Goal: Information Seeking & Learning: Learn about a topic

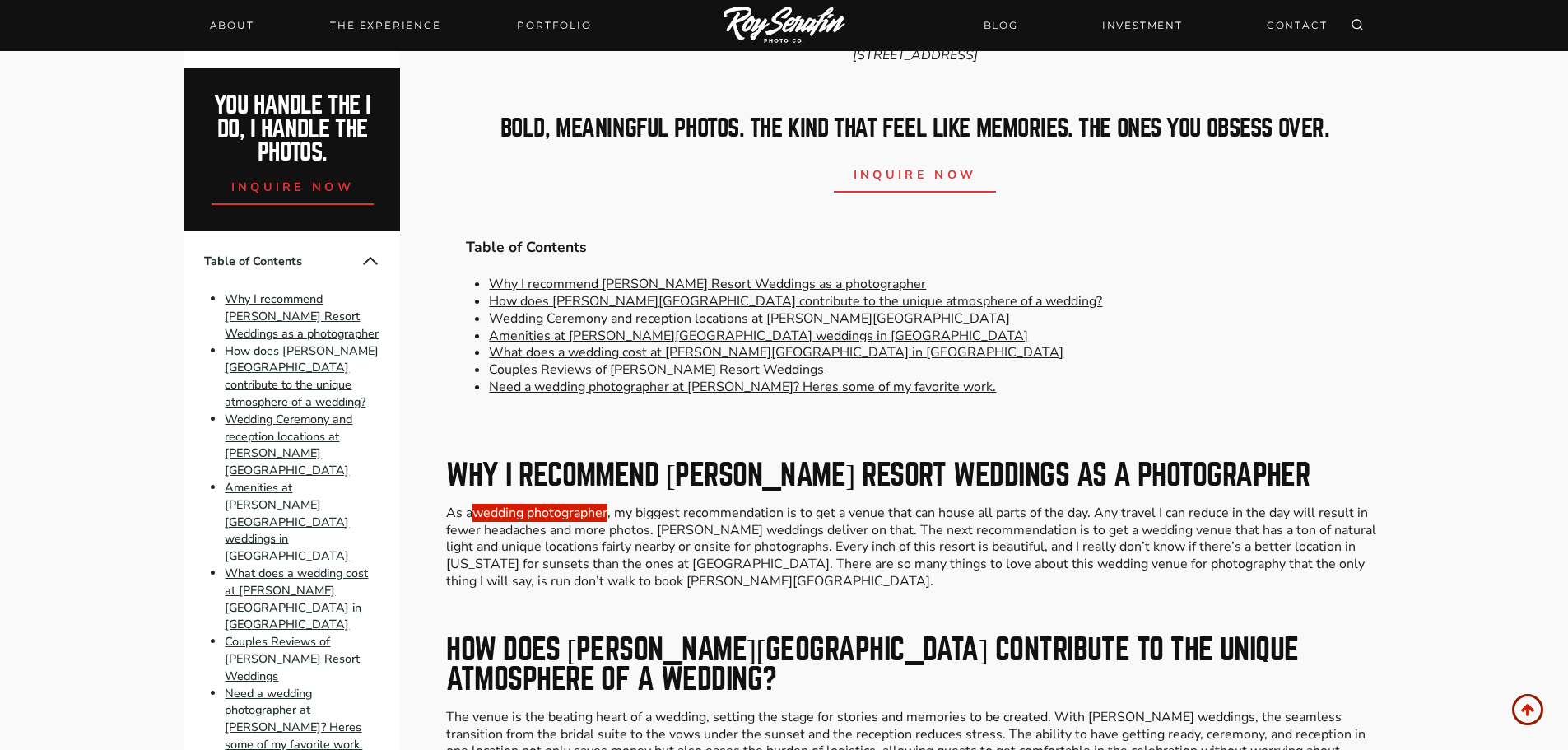
scroll to position [823, 0]
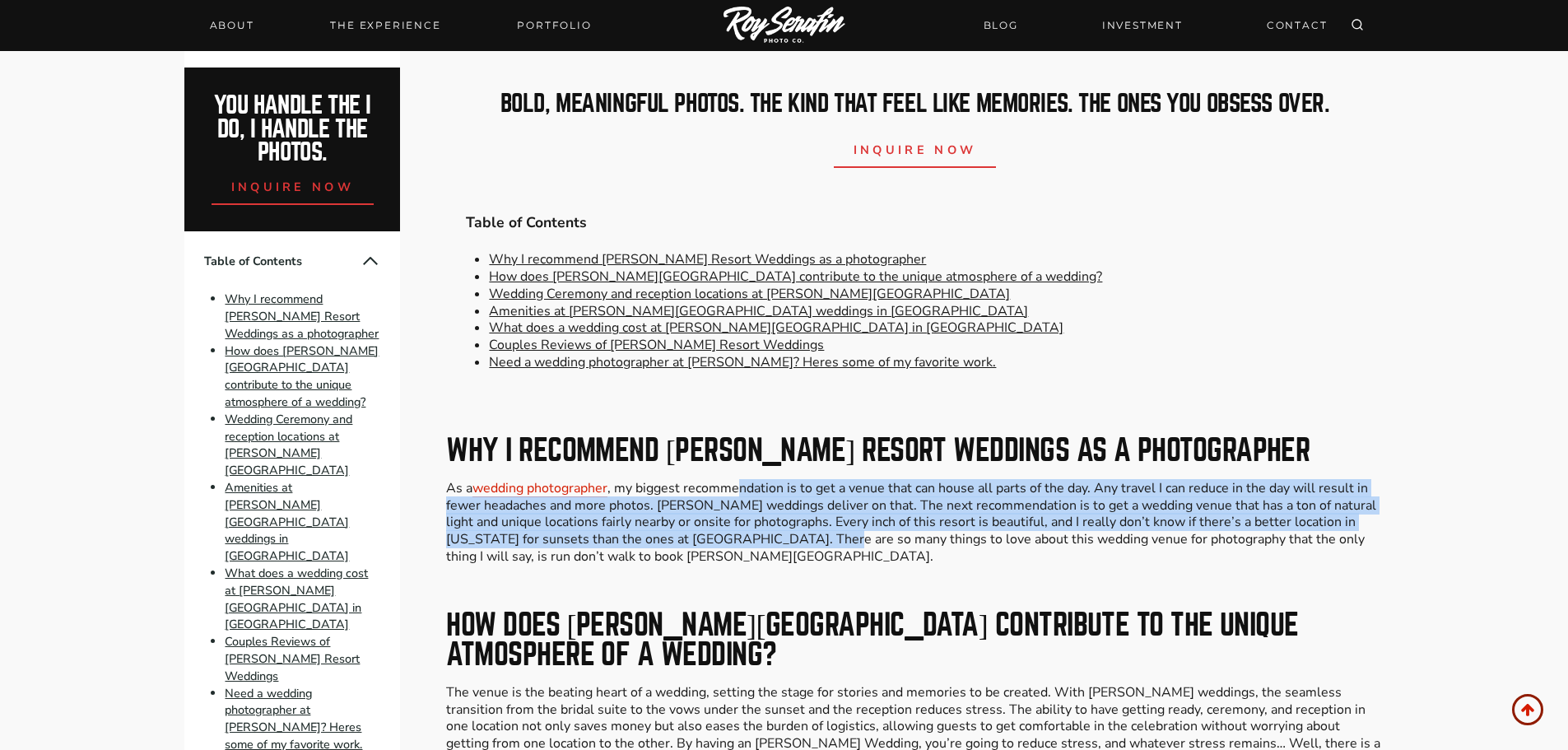
drag, startPoint x: 743, startPoint y: 478, endPoint x: 771, endPoint y: 520, distance: 50.5
click at [771, 520] on p "As a wedding photographer , my biggest recommendation is to get a venue that ca…" at bounding box center [914, 522] width 937 height 86
click at [619, 485] on p "As a wedding photographer , my biggest recommendation is to get a venue that ca…" at bounding box center [914, 522] width 937 height 86
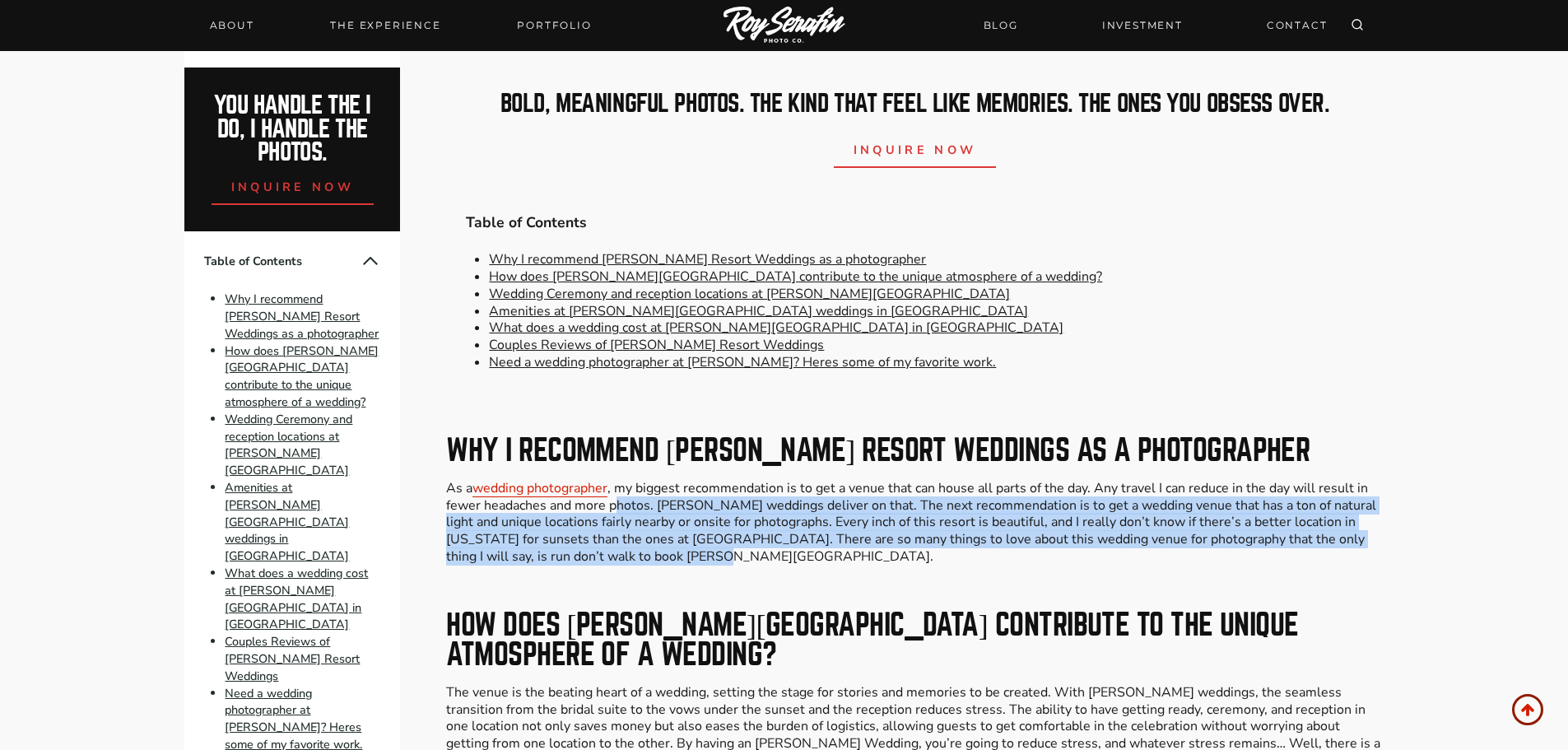
drag, startPoint x: 618, startPoint y: 490, endPoint x: 643, endPoint y: 543, distance: 58.6
click at [649, 543] on p "As a wedding photographer , my biggest recommendation is to get a venue that ca…" at bounding box center [914, 522] width 937 height 86
click at [595, 533] on p "As a wedding photographer , my biggest recommendation is to get a venue that ca…" at bounding box center [914, 522] width 937 height 86
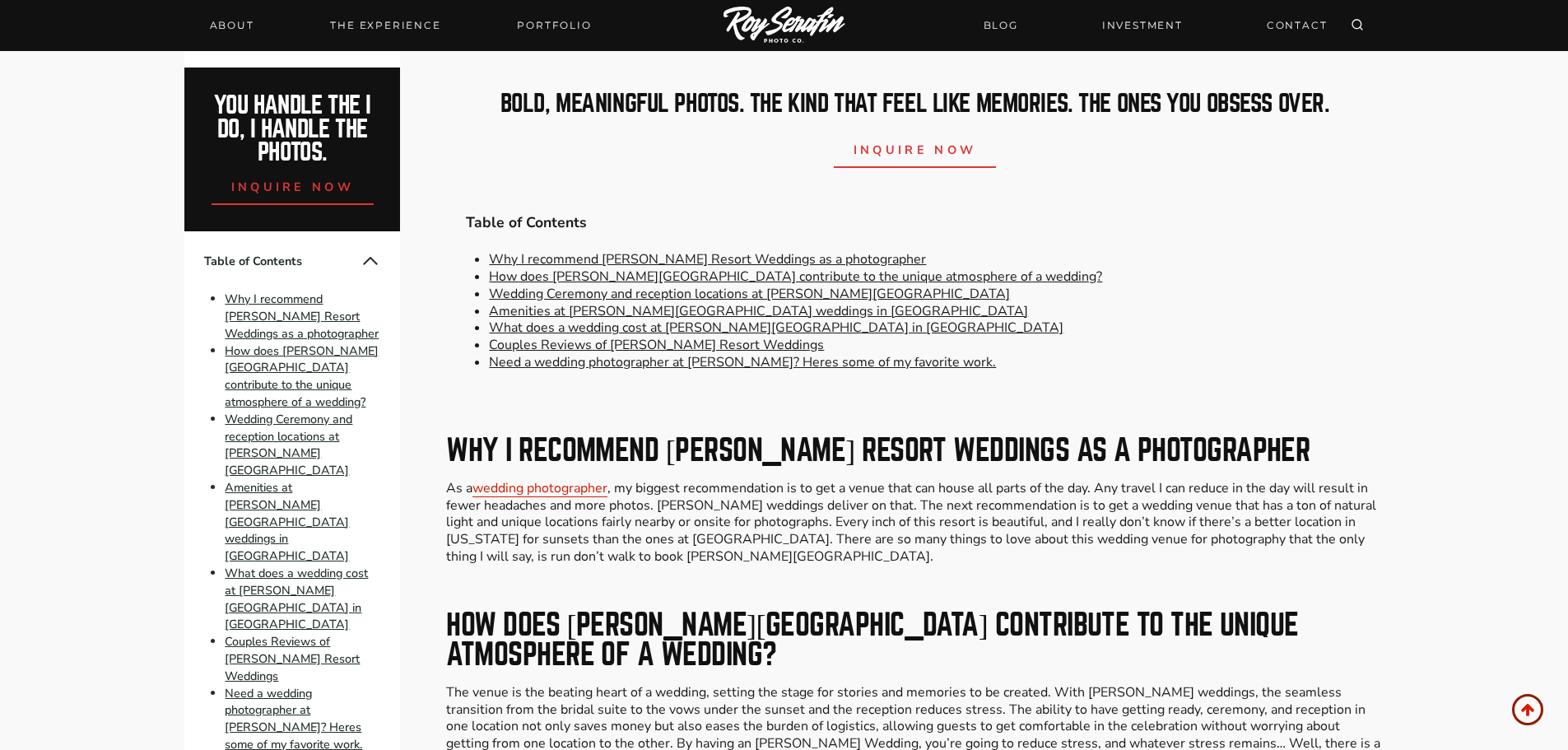
scroll to position [905, 0]
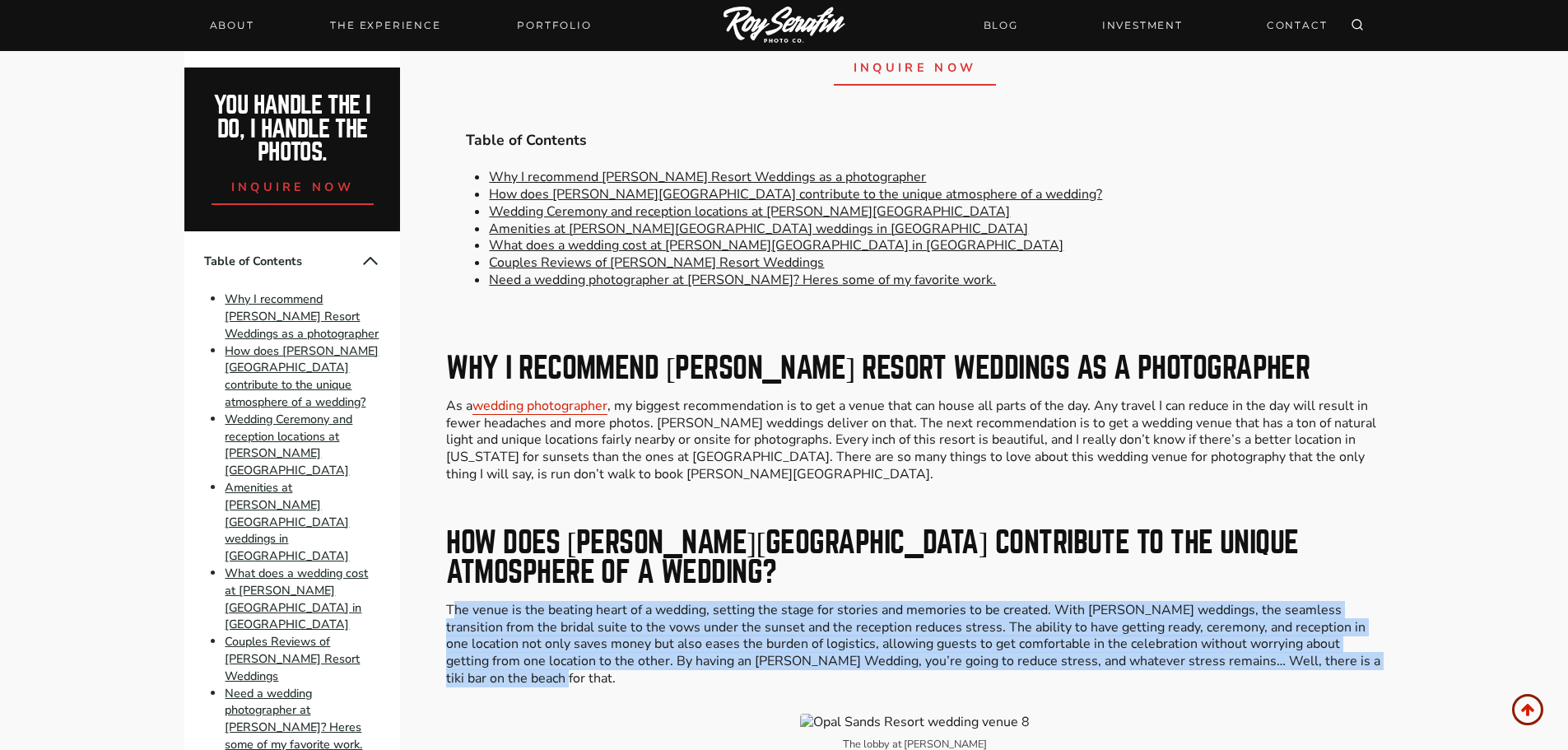
drag, startPoint x: 456, startPoint y: 597, endPoint x: 461, endPoint y: 656, distance: 59.2
click at [461, 656] on p "The venue is the beating heart of a wedding, setting the stage for stories and …" at bounding box center [914, 644] width 937 height 86
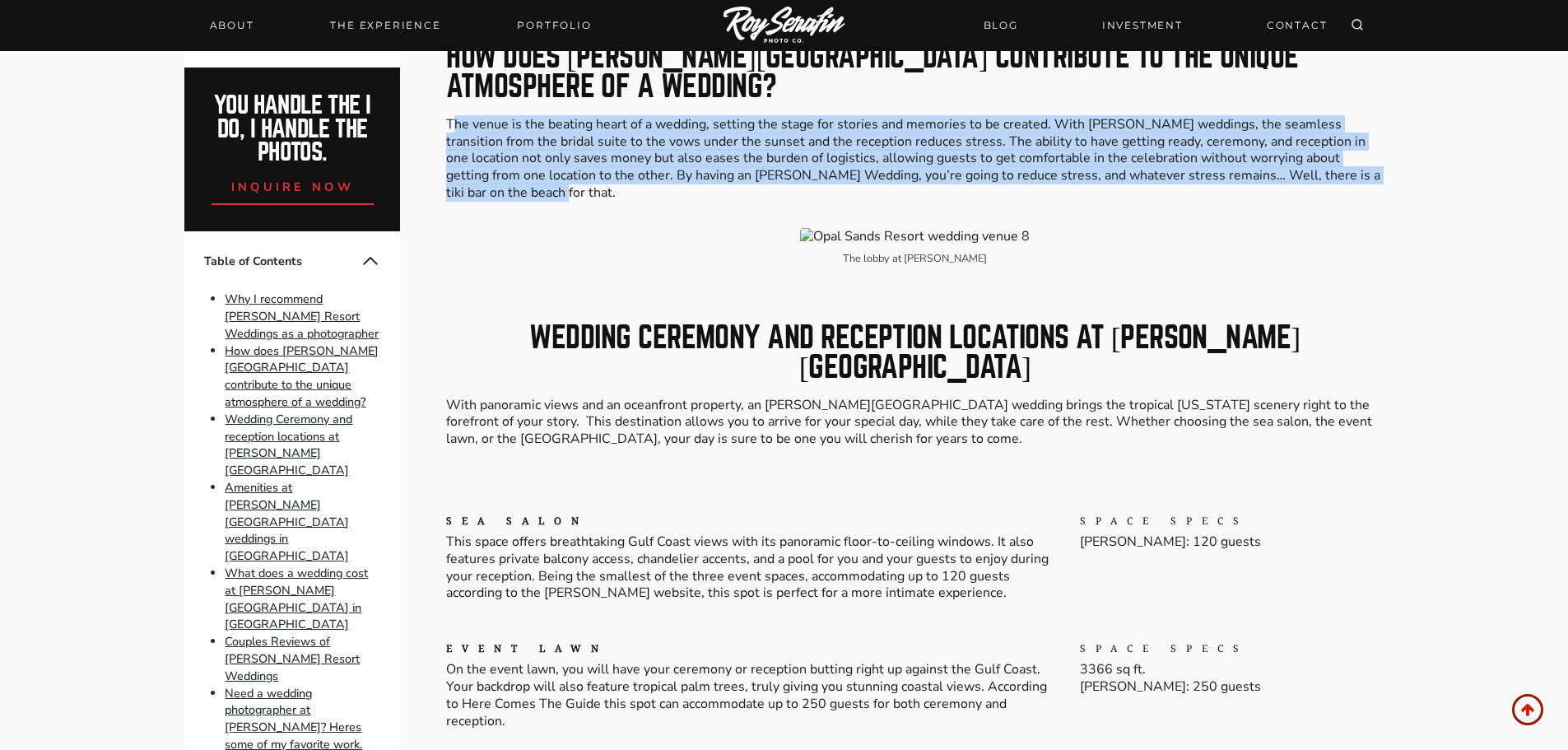
scroll to position [1399, 0]
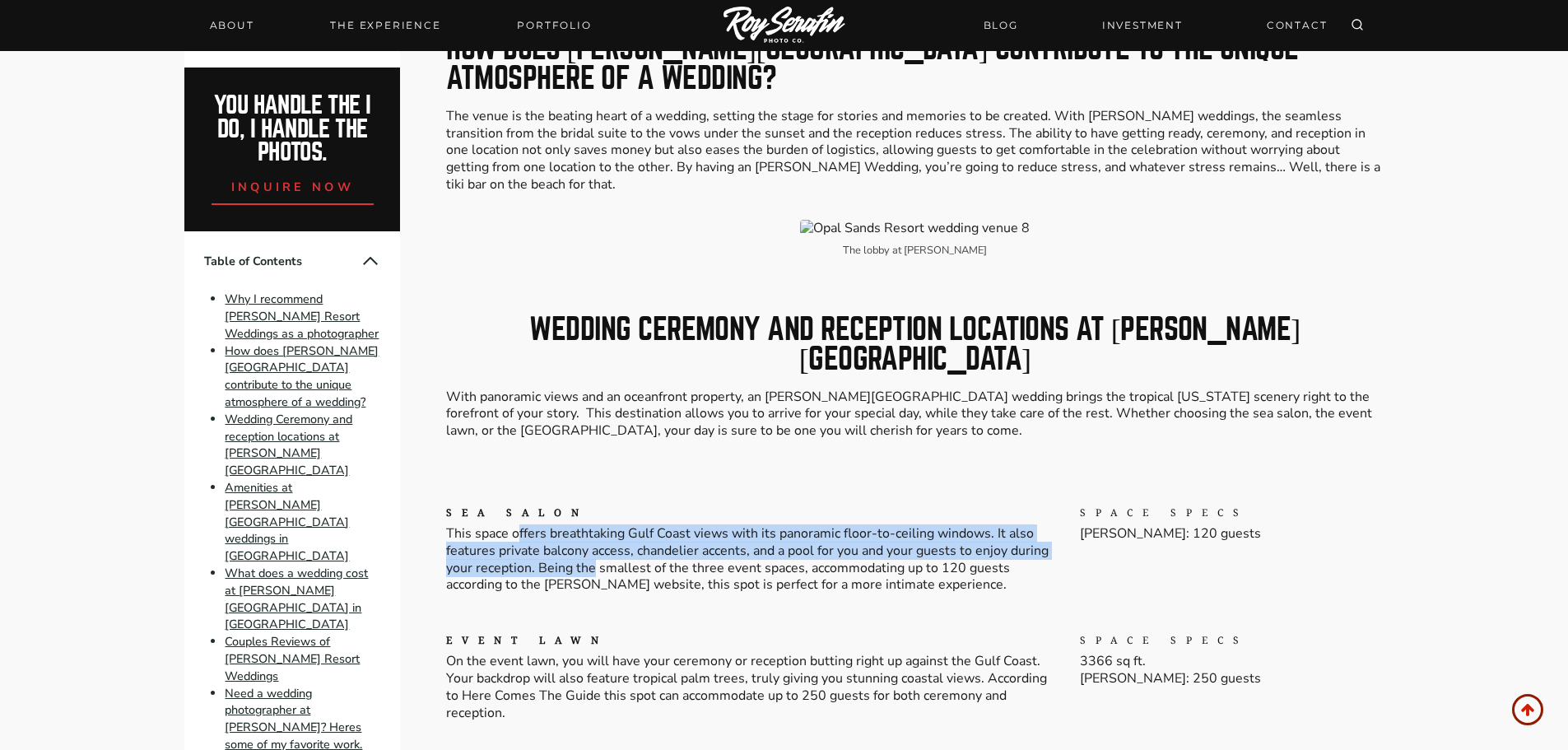
drag, startPoint x: 516, startPoint y: 493, endPoint x: 595, endPoint y: 525, distance: 85.2
click at [595, 525] on p "This space offers breathtaking Gulf Coast views with its panoramic floor-to-cei…" at bounding box center [749, 559] width 607 height 68
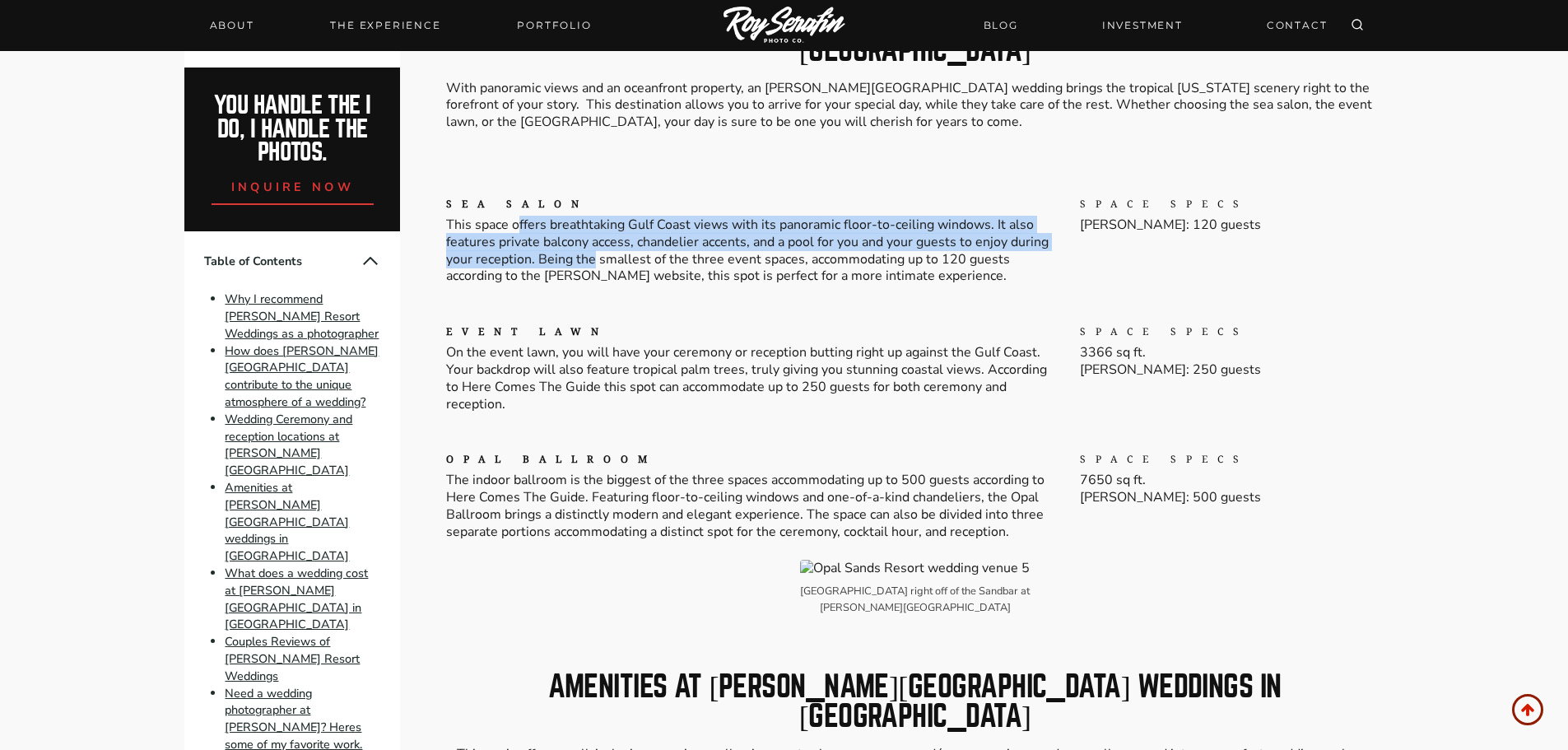
scroll to position [1729, 0]
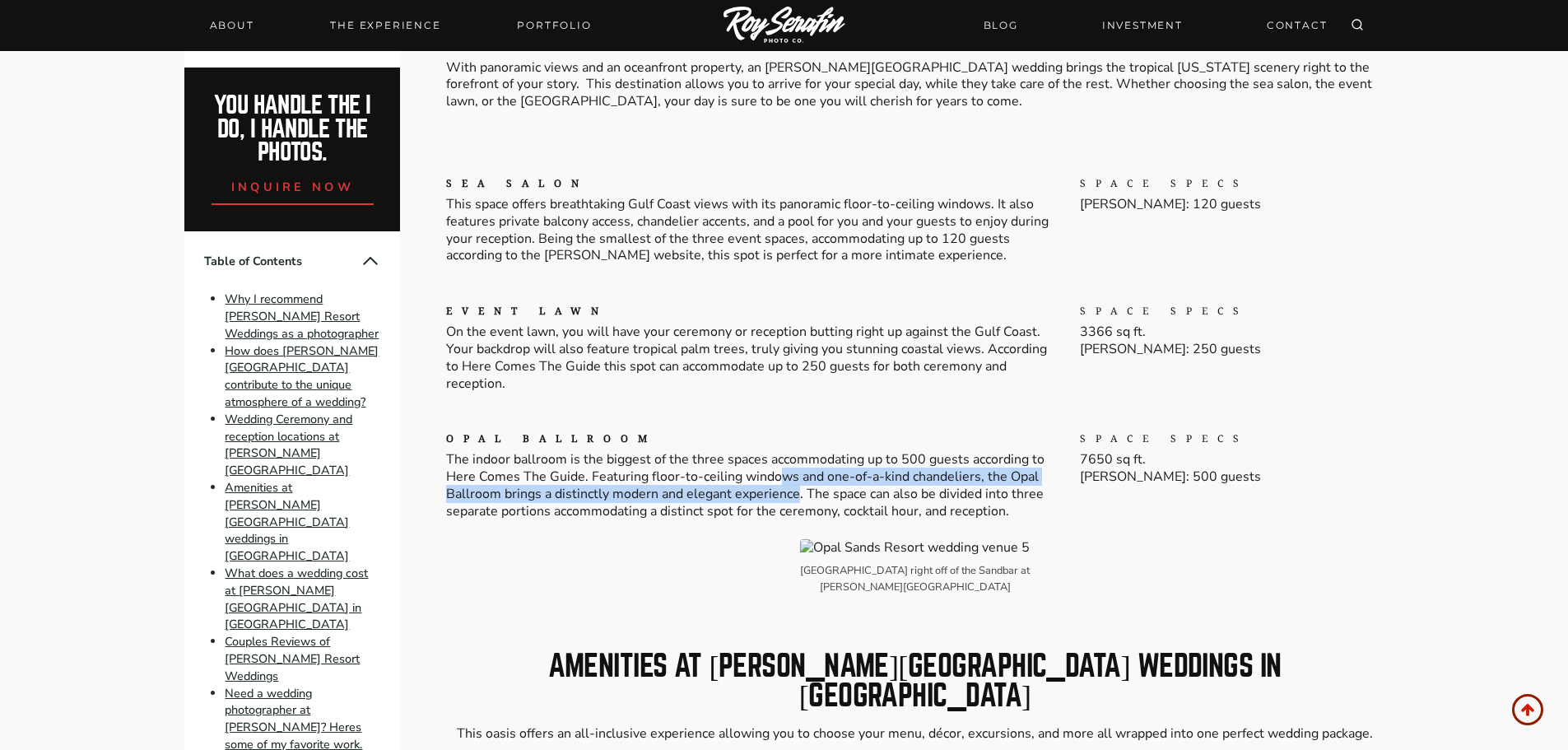
drag, startPoint x: 789, startPoint y: 435, endPoint x: 797, endPoint y: 451, distance: 17.9
click at [797, 451] on p "The indoor ballroom is the biggest of the three spaces accommodating up to 500 …" at bounding box center [749, 485] width 607 height 68
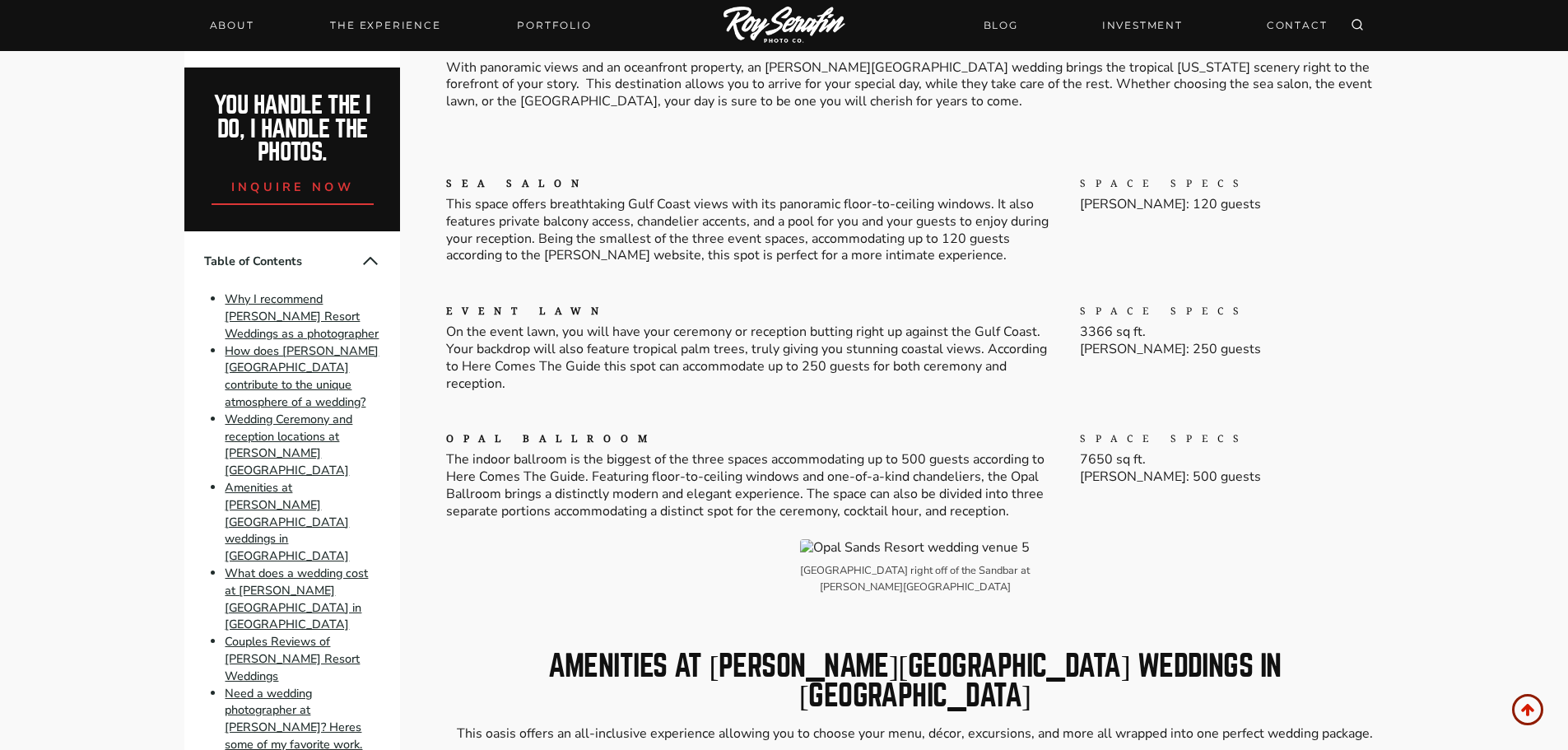
click at [842, 451] on p "The indoor ballroom is the biggest of the three spaces accommodating up to 500 …" at bounding box center [749, 485] width 607 height 68
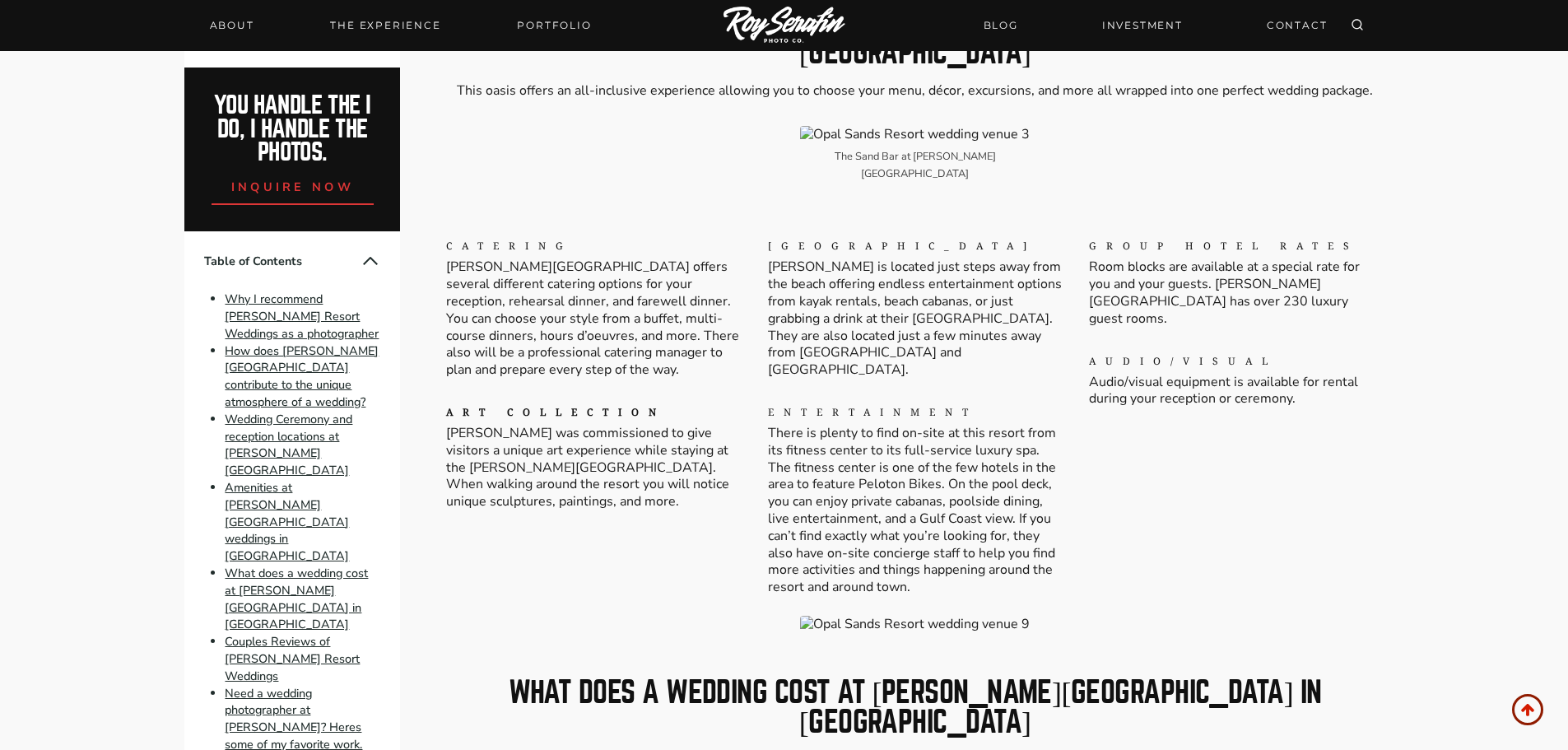
scroll to position [2551, 0]
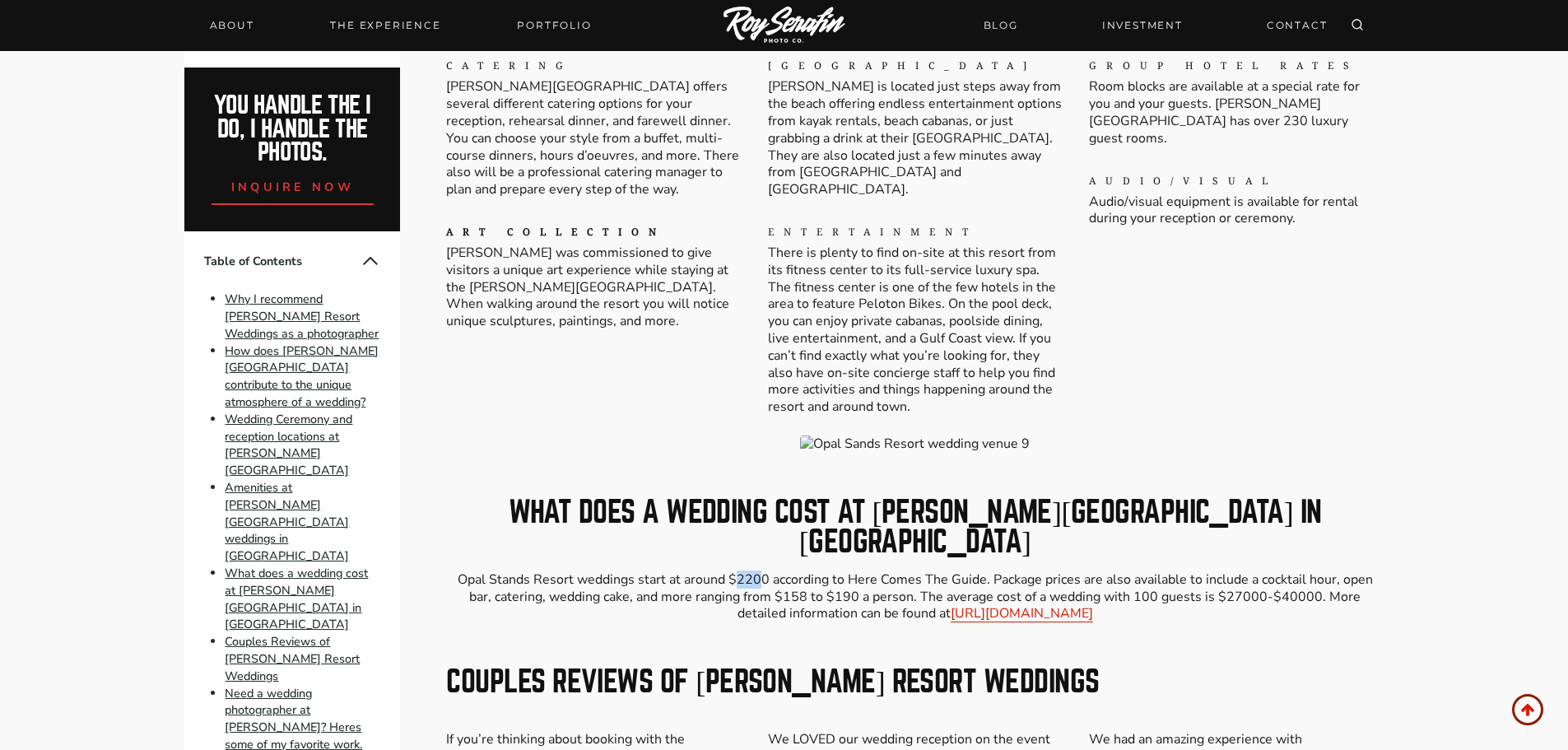
drag, startPoint x: 727, startPoint y: 436, endPoint x: 753, endPoint y: 438, distance: 26.1
click at [753, 571] on p "Opal Stands Resort weddings start at around $2200 according to Here Comes The G…" at bounding box center [914, 596] width 937 height 51
click at [763, 571] on p "Opal Stands Resort weddings start at around $2200 according to Here Comes The G…" at bounding box center [914, 596] width 937 height 51
drag, startPoint x: 736, startPoint y: 436, endPoint x: 758, endPoint y: 436, distance: 22.0
click at [758, 571] on p "Opal Stands Resort weddings start at around $2200 according to Here Comes The G…" at bounding box center [914, 596] width 937 height 51
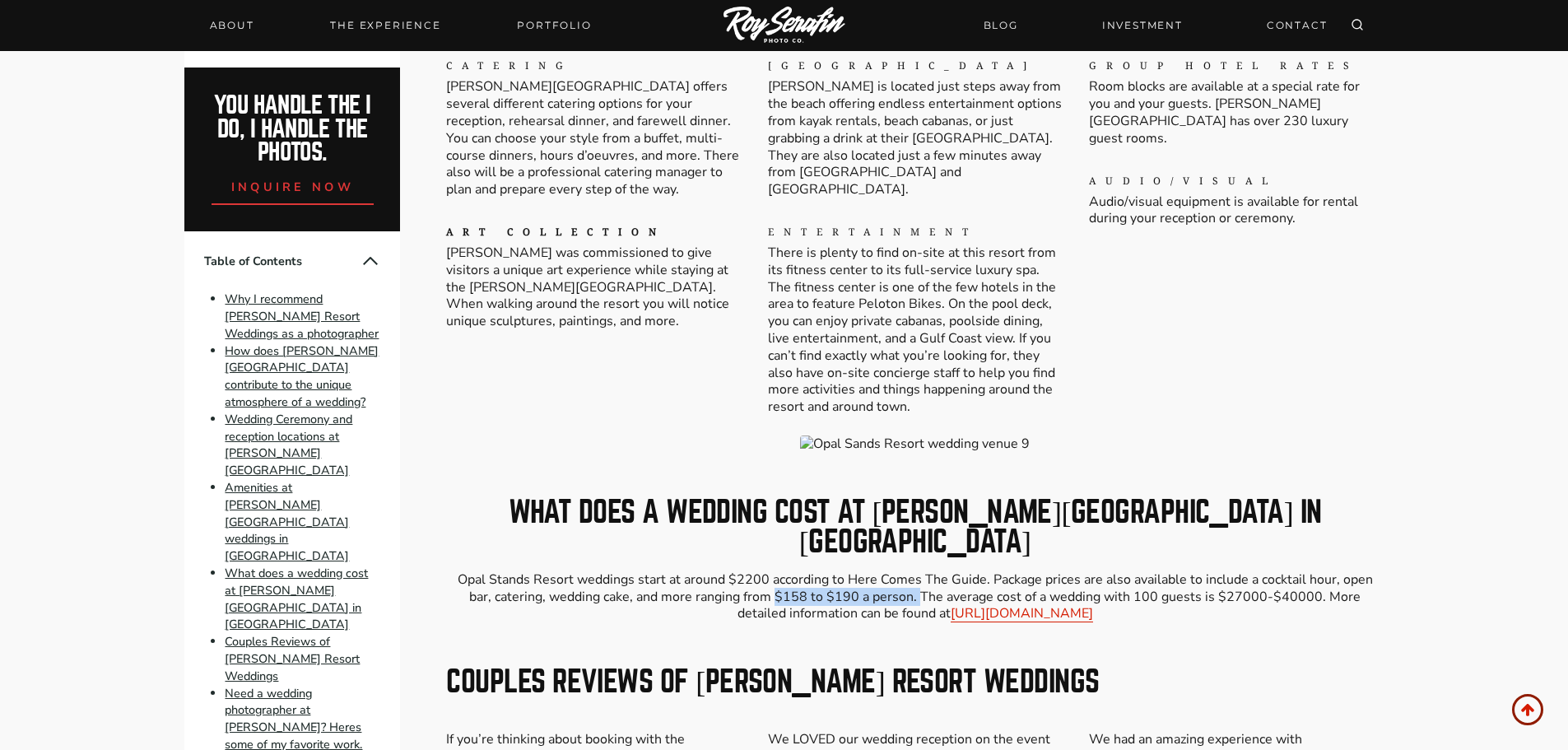
drag, startPoint x: 740, startPoint y: 456, endPoint x: 890, endPoint y: 455, distance: 150.0
click at [888, 571] on p "Opal Stands Resort weddings start at around $2200 according to Here Comes The G…" at bounding box center [914, 596] width 937 height 51
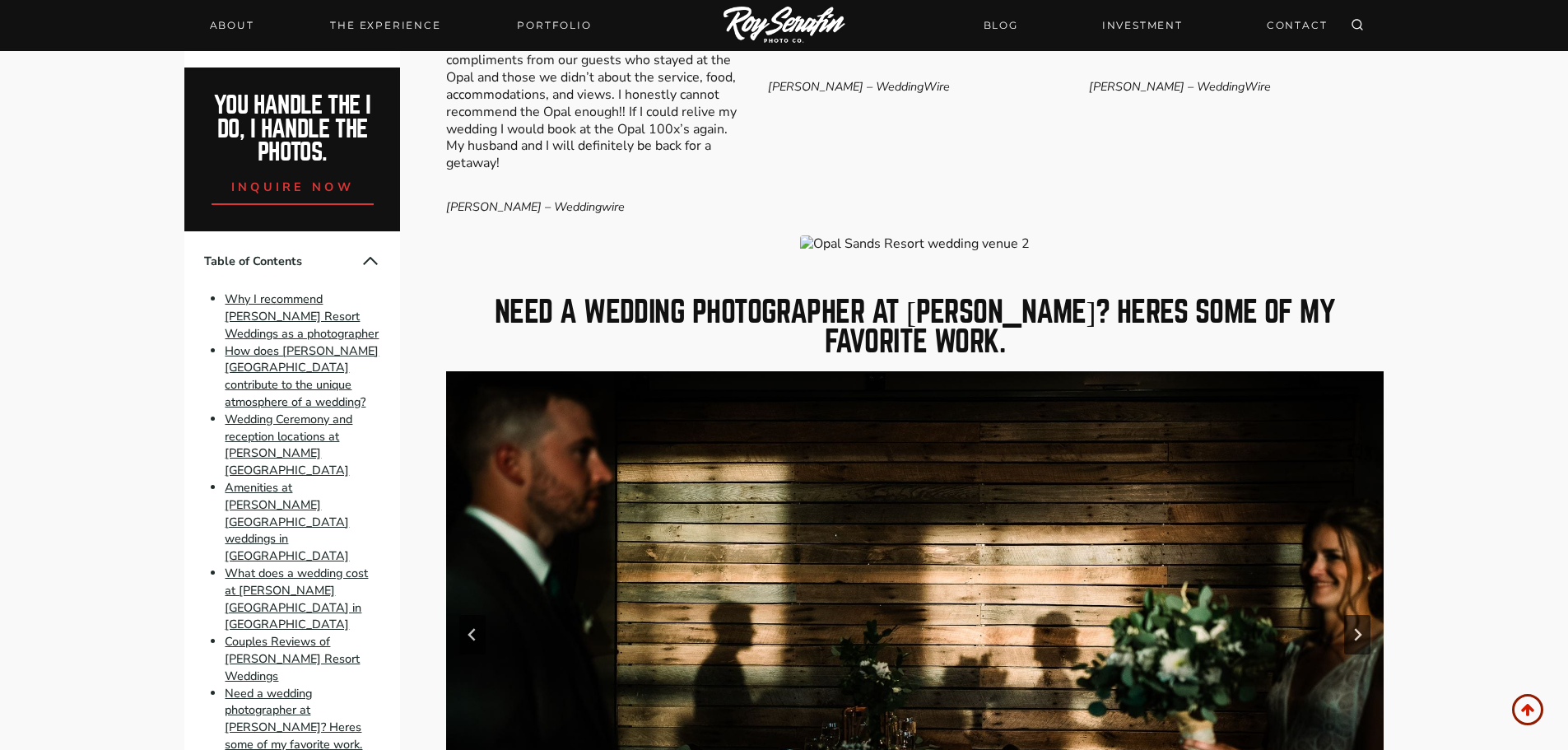
scroll to position [3621, 0]
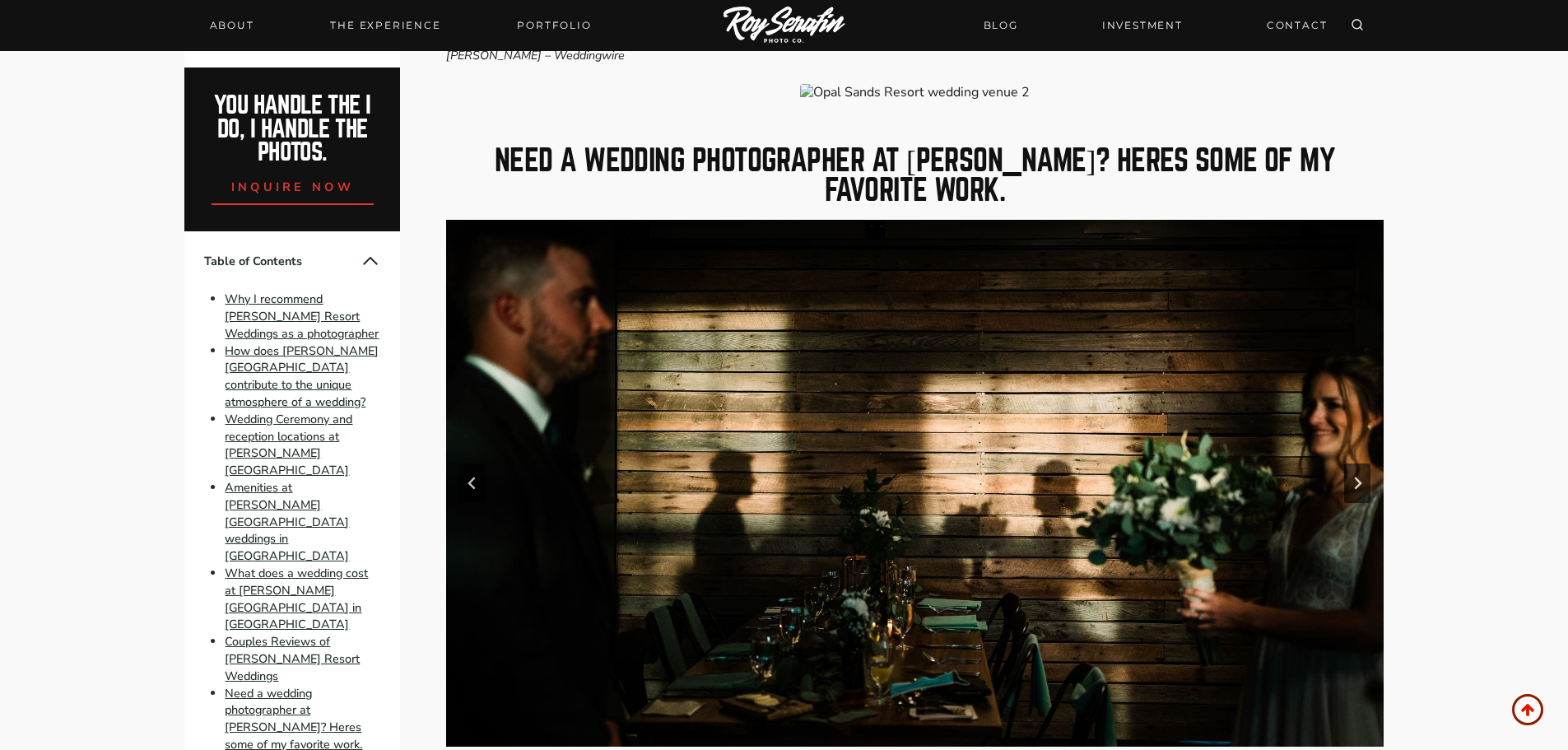
click at [875, 749] on button "Go to slide 2" at bounding box center [876, 760] width 8 height 8
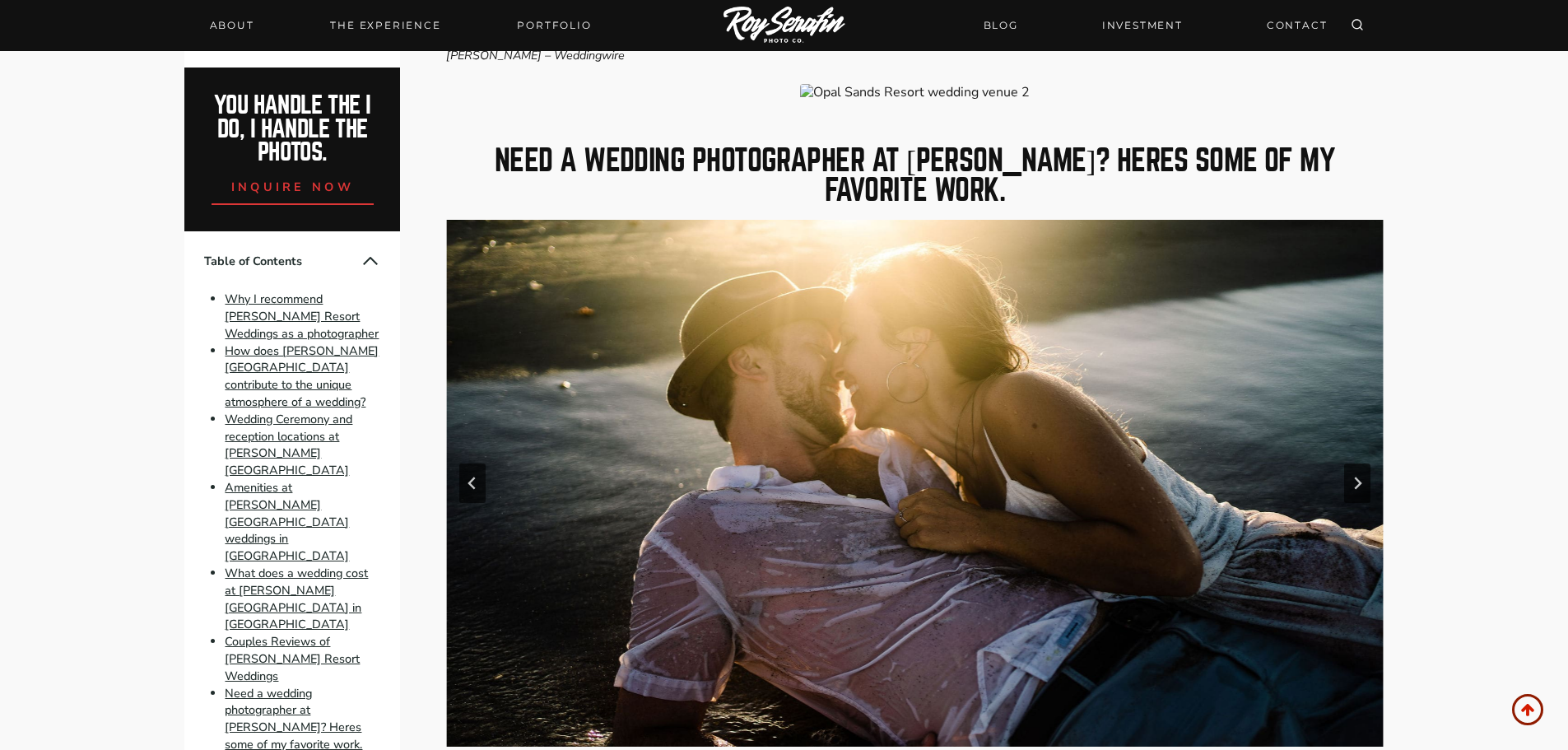
click at [890, 749] on button "Go to slide 3" at bounding box center [889, 760] width 8 height 8
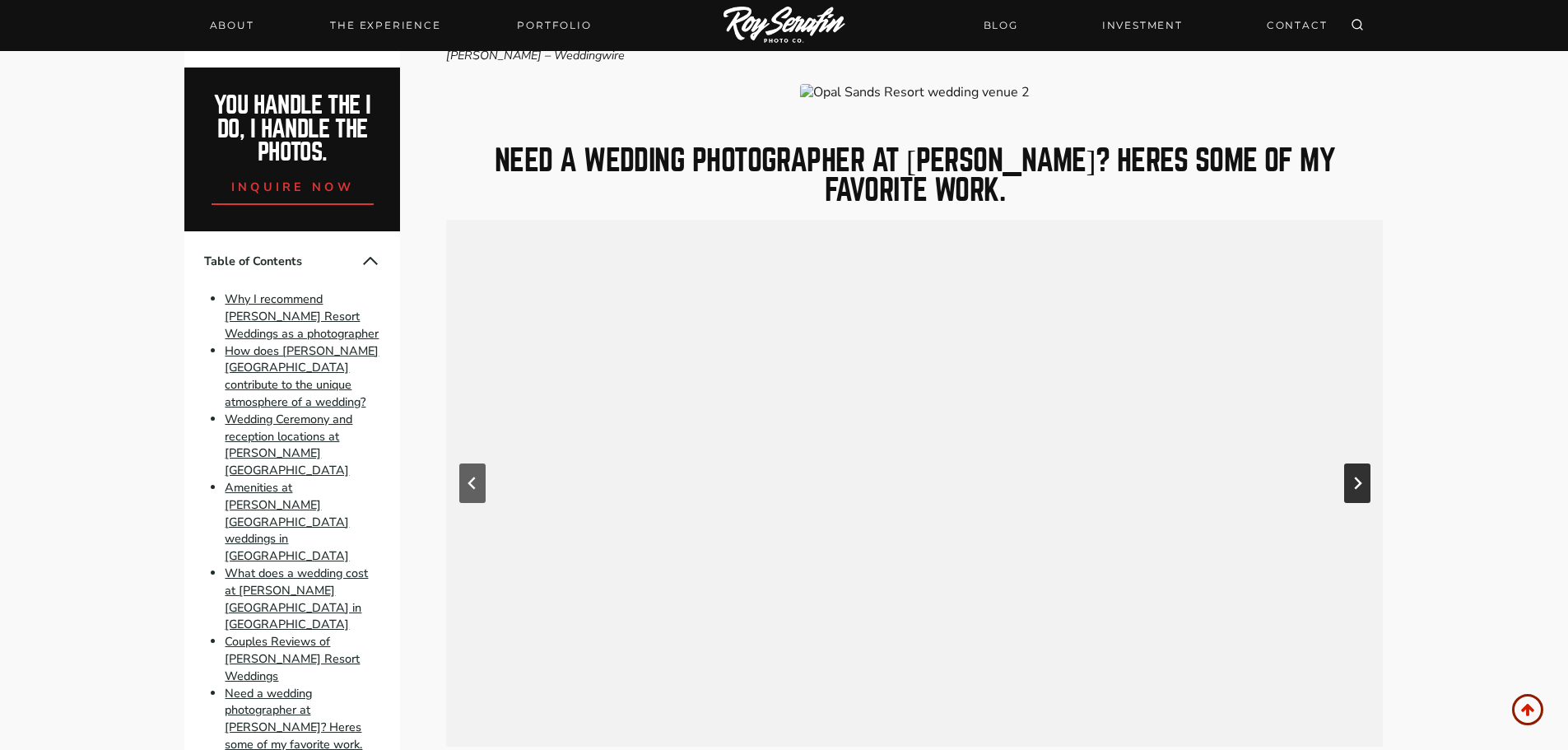
click at [1360, 476] on icon "Next slide" at bounding box center [1358, 483] width 13 height 13
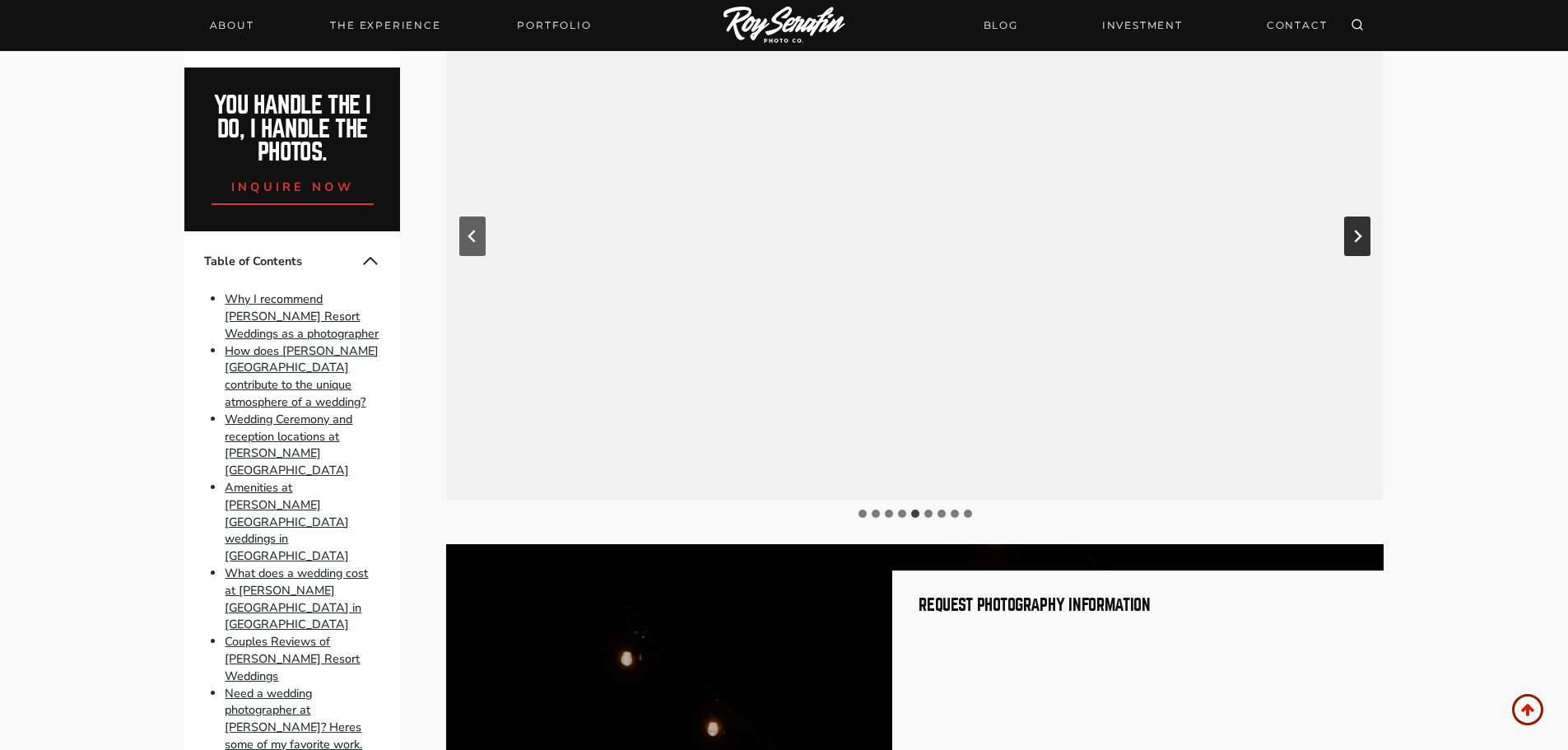
scroll to position [4362, 0]
